Goal: Information Seeking & Learning: Find specific fact

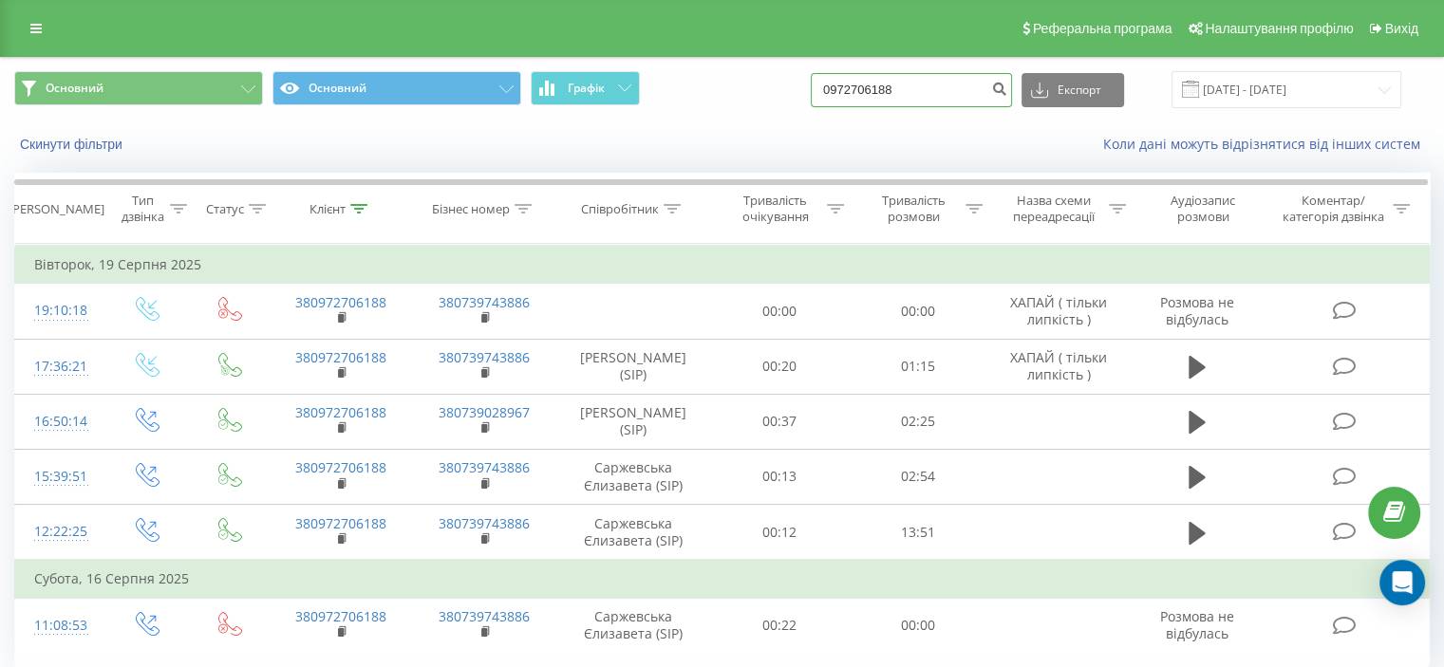
click at [866, 85] on input "0972706188" at bounding box center [911, 90] width 201 height 34
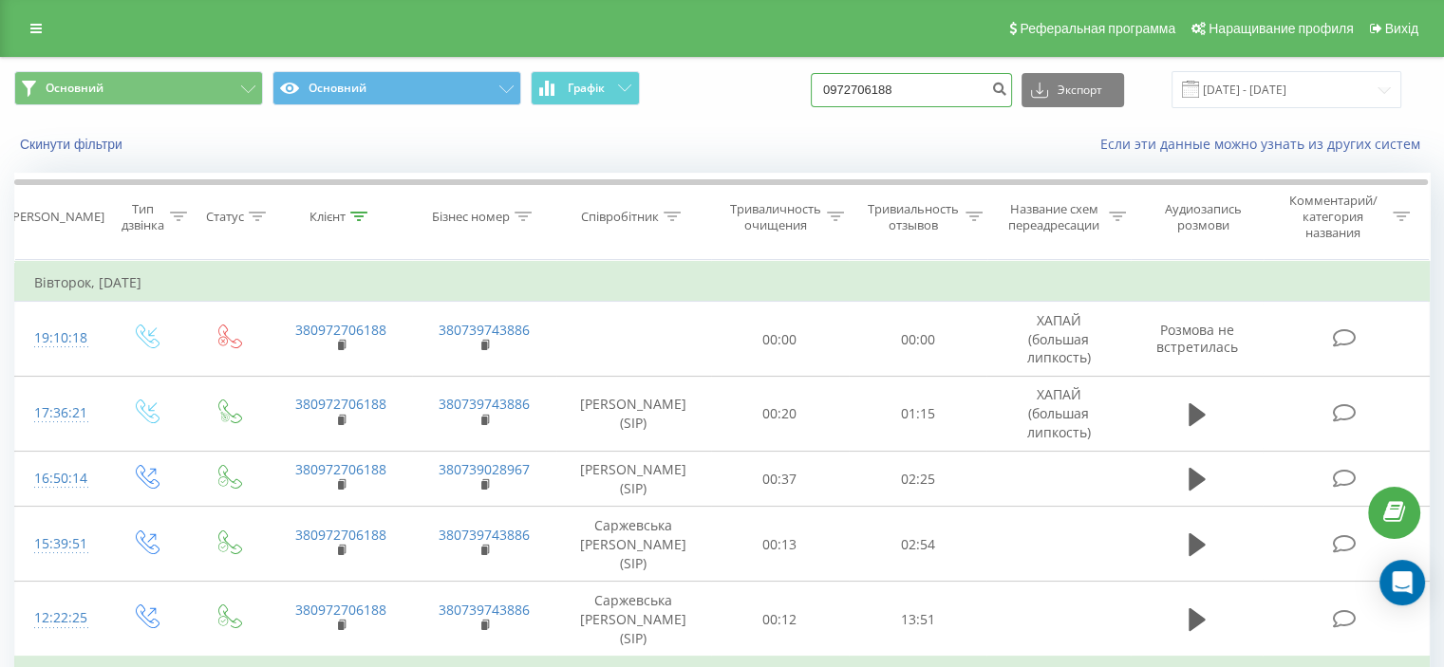
paste input "38068202123"
type input "380682021238"
click at [1007, 84] on icon "submit" at bounding box center [999, 86] width 16 height 11
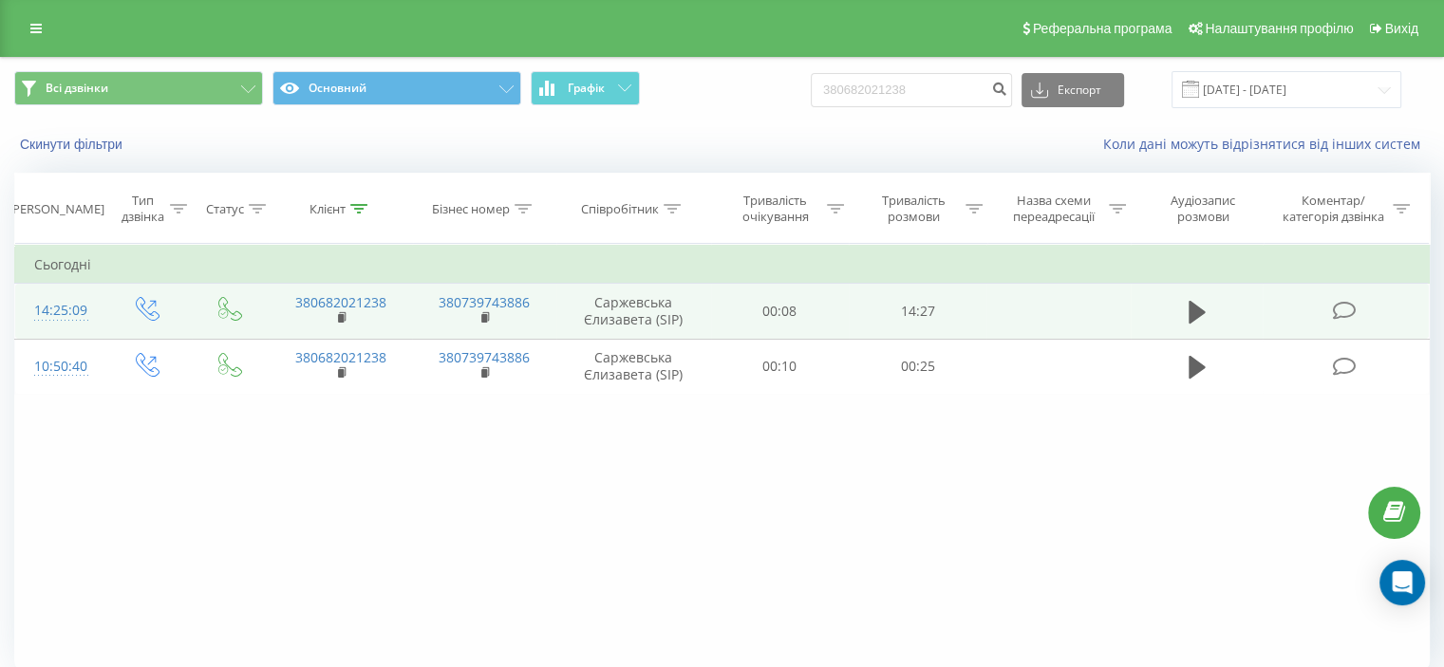
click at [1338, 309] on icon at bounding box center [1344, 311] width 24 height 20
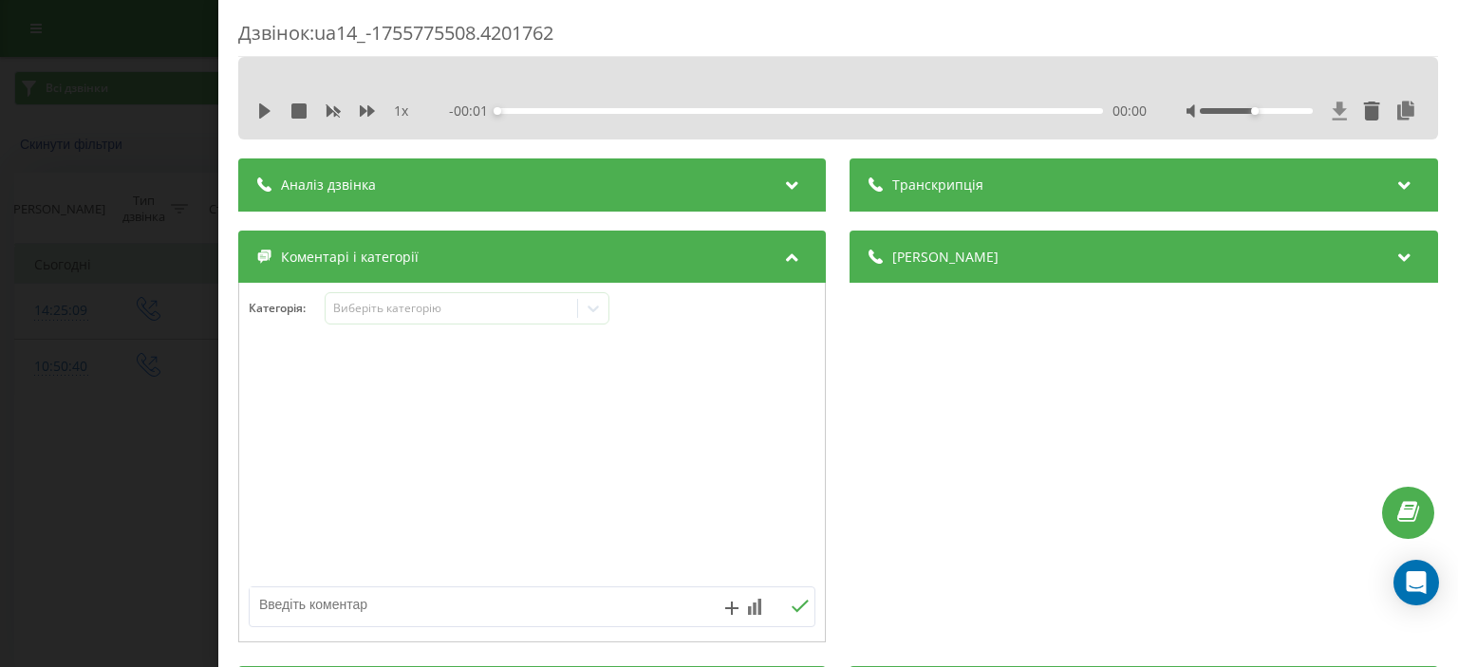
click at [1332, 116] on icon at bounding box center [1340, 111] width 16 height 19
